Goal: Check status: Check status

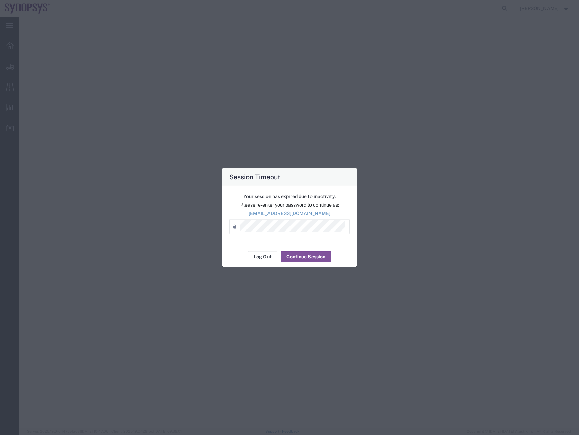
select select "63204"
select select
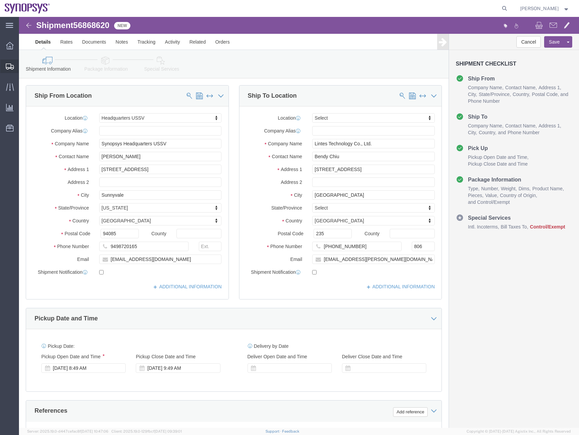
select select "63204"
select select
click at [0, 0] on span "Shipment Manager" at bounding box center [0, 0] width 0 height 0
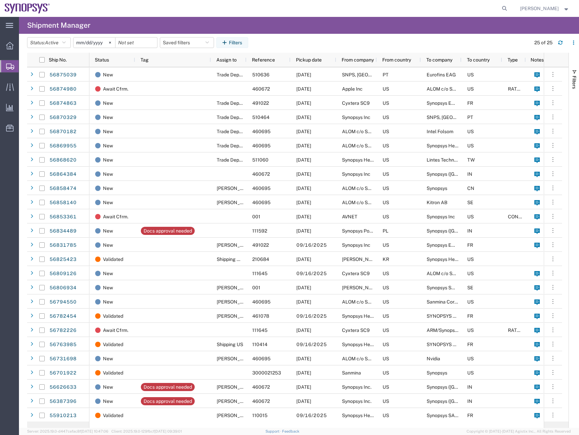
click at [464, 39] on agx-table-filter-chips "Status: Active Active All Approved Booked Canceled Delivered Denied New On Hold…" at bounding box center [277, 45] width 500 height 16
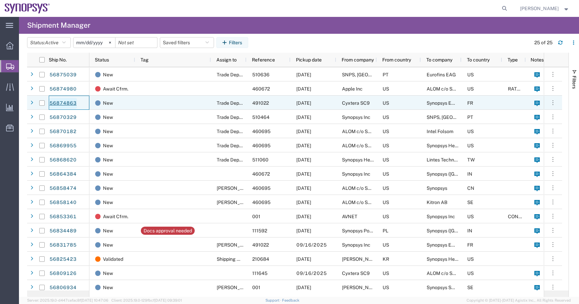
click at [62, 101] on link "56874863" at bounding box center [63, 103] width 28 height 11
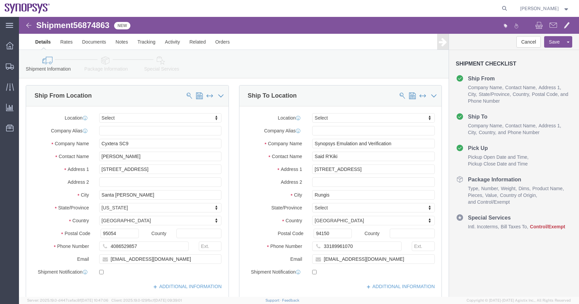
select select
click img
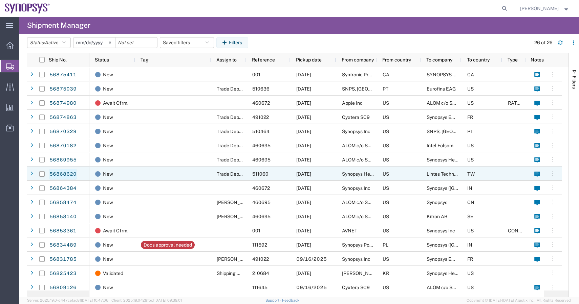
click at [72, 170] on link "56868620" at bounding box center [63, 174] width 28 height 11
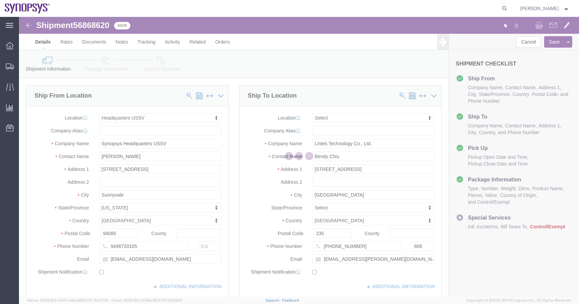
select select "63204"
select select
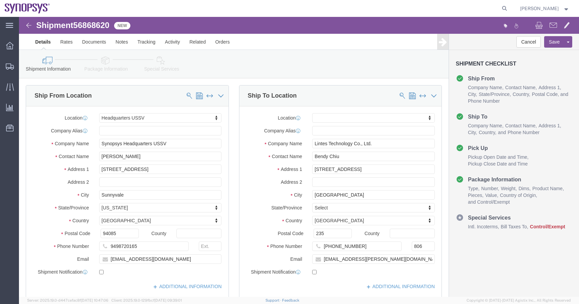
click img
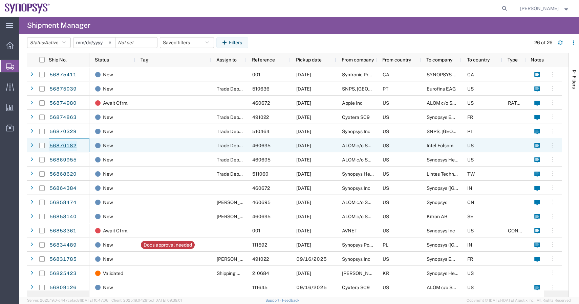
click at [53, 143] on link "56870182" at bounding box center [63, 146] width 28 height 11
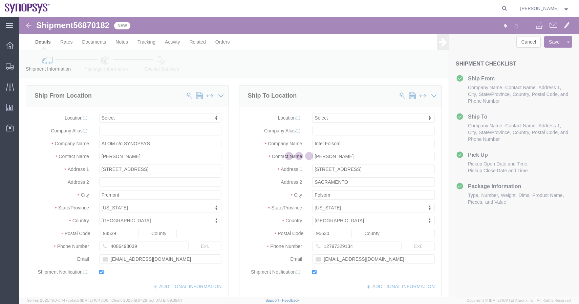
select select
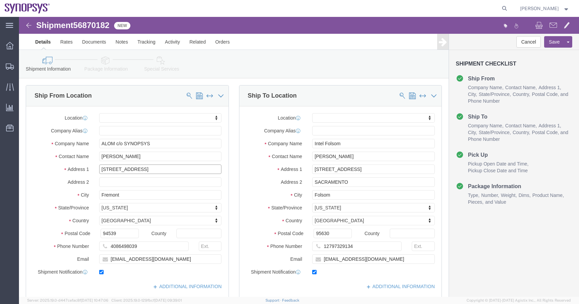
click input "48105 Warm Springs Blvd."
